Goal: Information Seeking & Learning: Learn about a topic

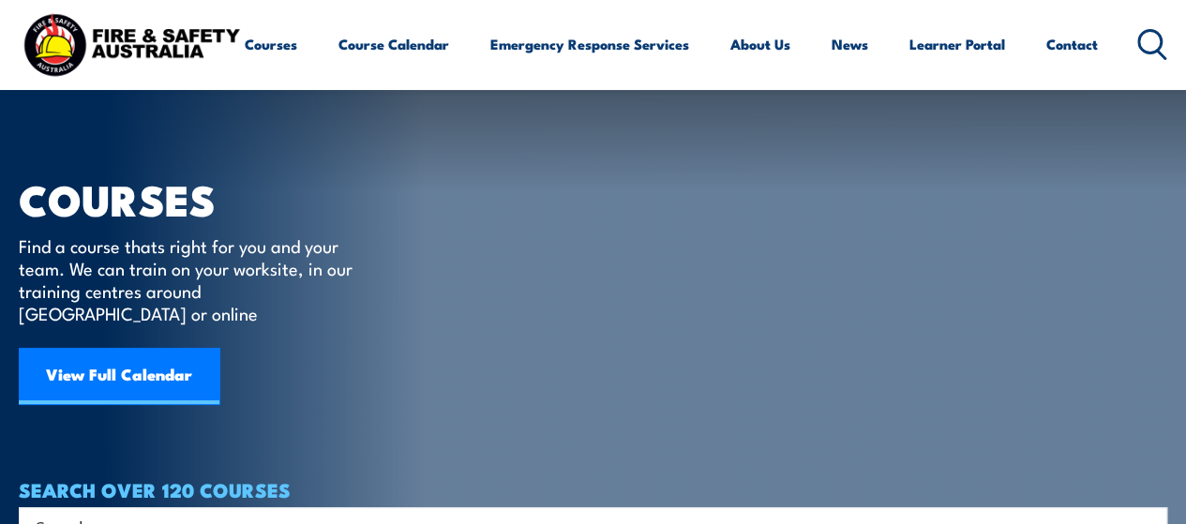
scroll to position [94, 0]
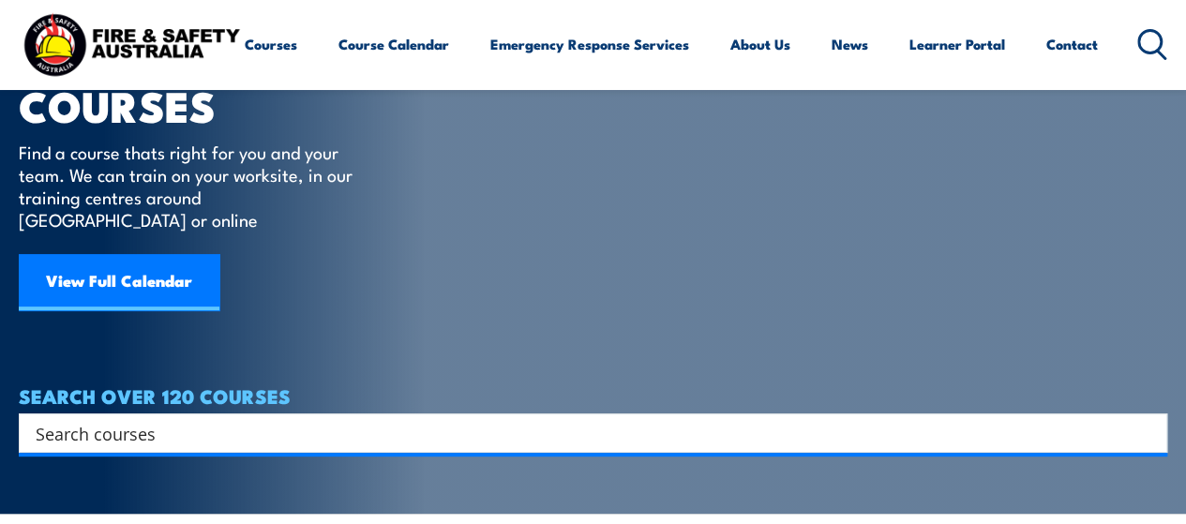
click at [344, 419] on input "Search input" at bounding box center [581, 433] width 1090 height 28
type input "side by side"
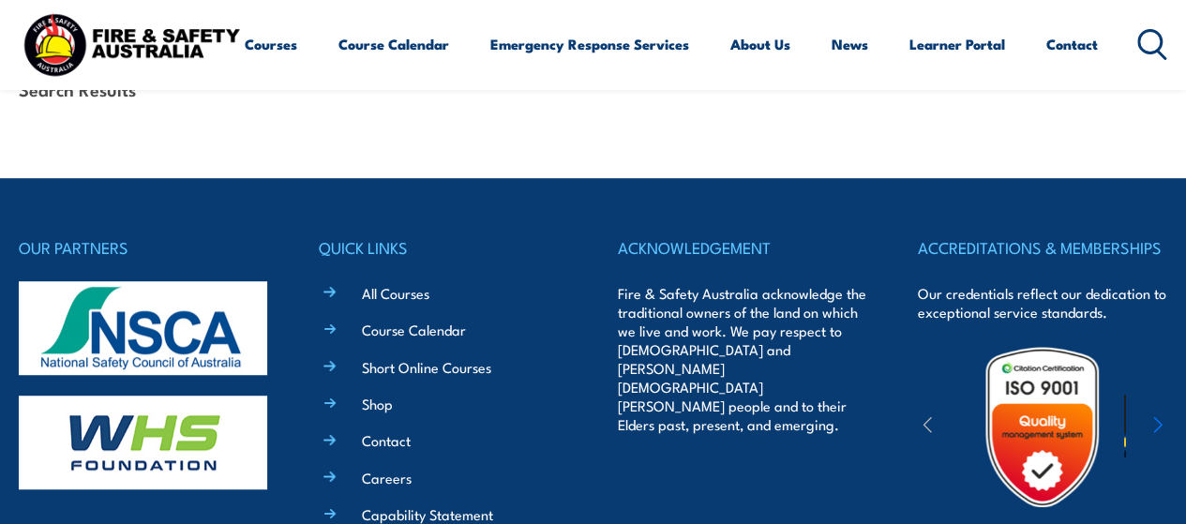
scroll to position [469, 0]
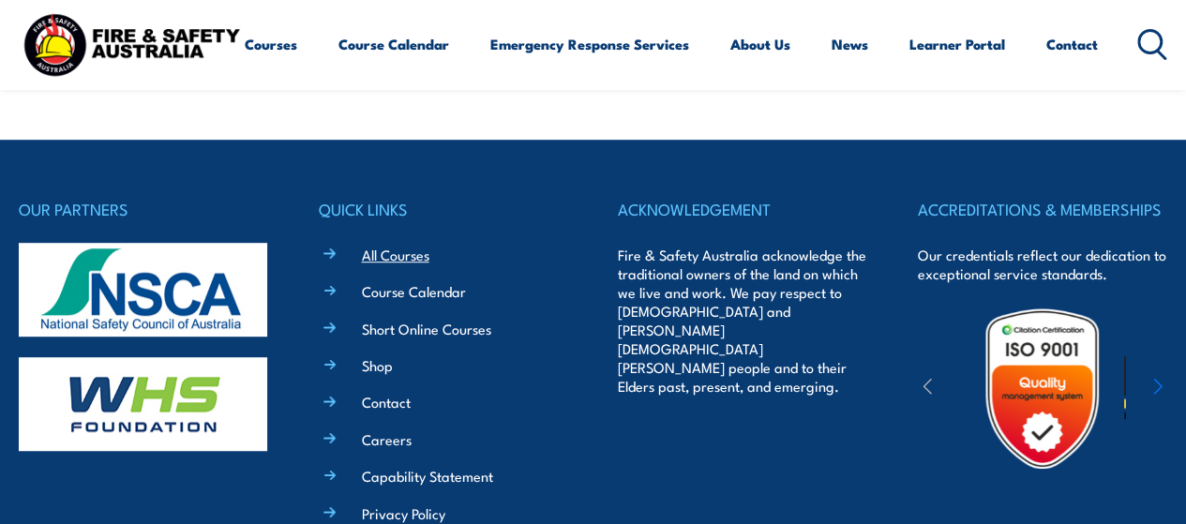
click at [419, 260] on link "All Courses" at bounding box center [395, 255] width 67 height 20
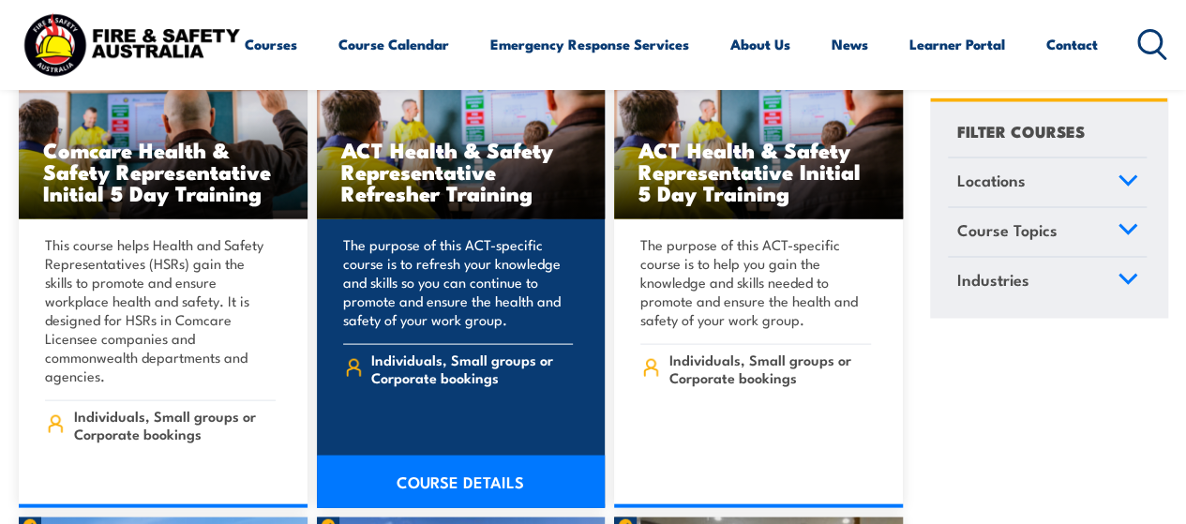
scroll to position [8906, 0]
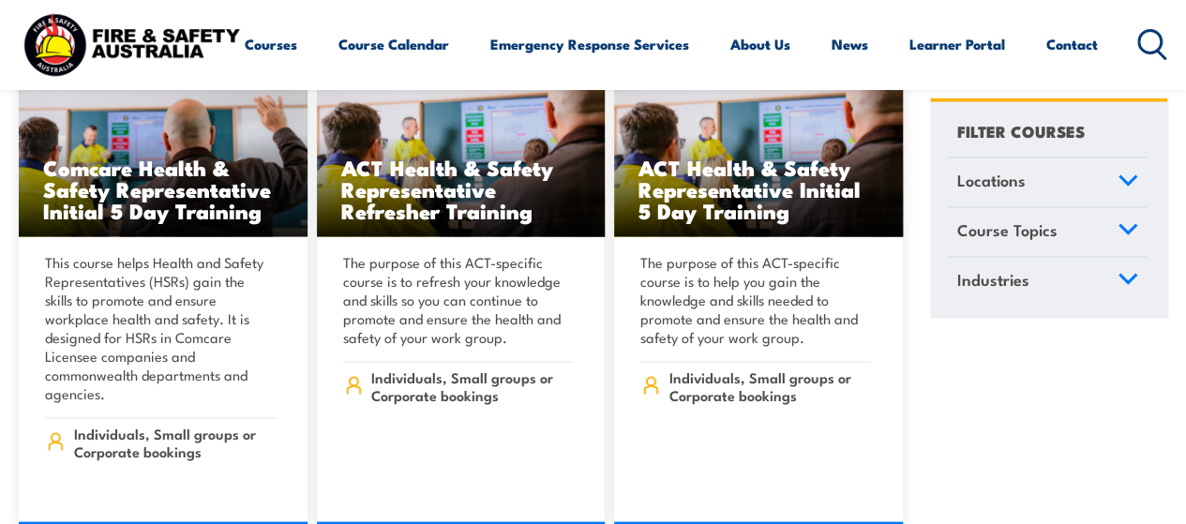
click at [1011, 225] on span "Course Topics" at bounding box center [1006, 229] width 100 height 25
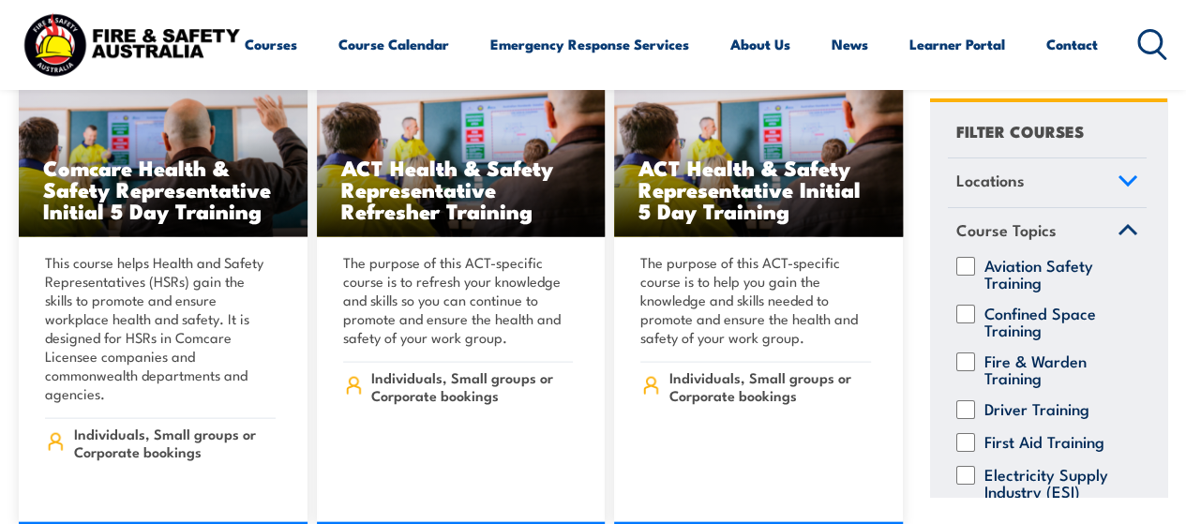
click at [964, 409] on input "Driver Training" at bounding box center [965, 408] width 19 height 19
checkbox input "true"
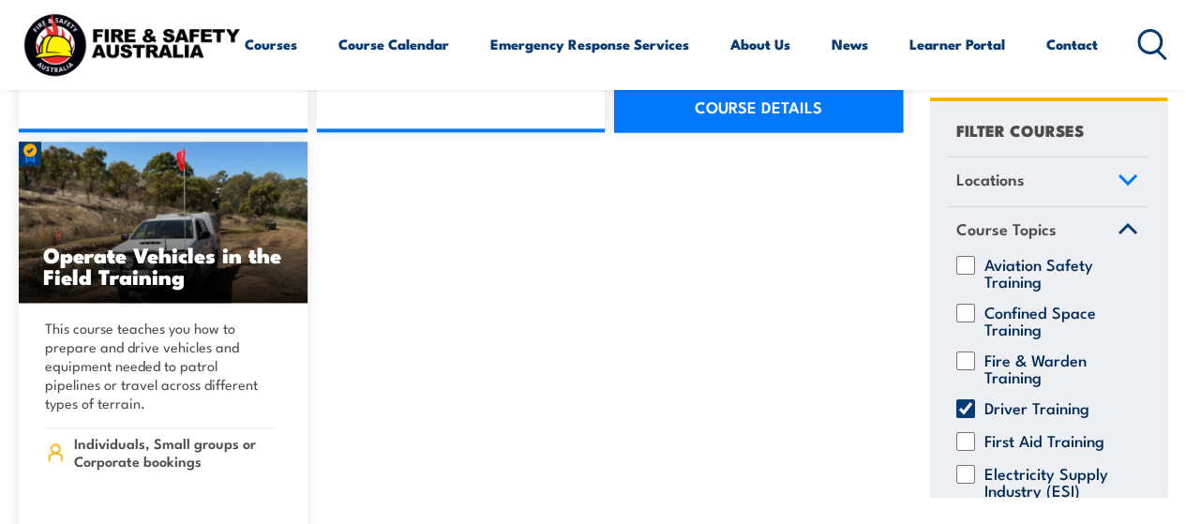
scroll to position [750, 0]
